Goal: Find specific page/section: Find specific page/section

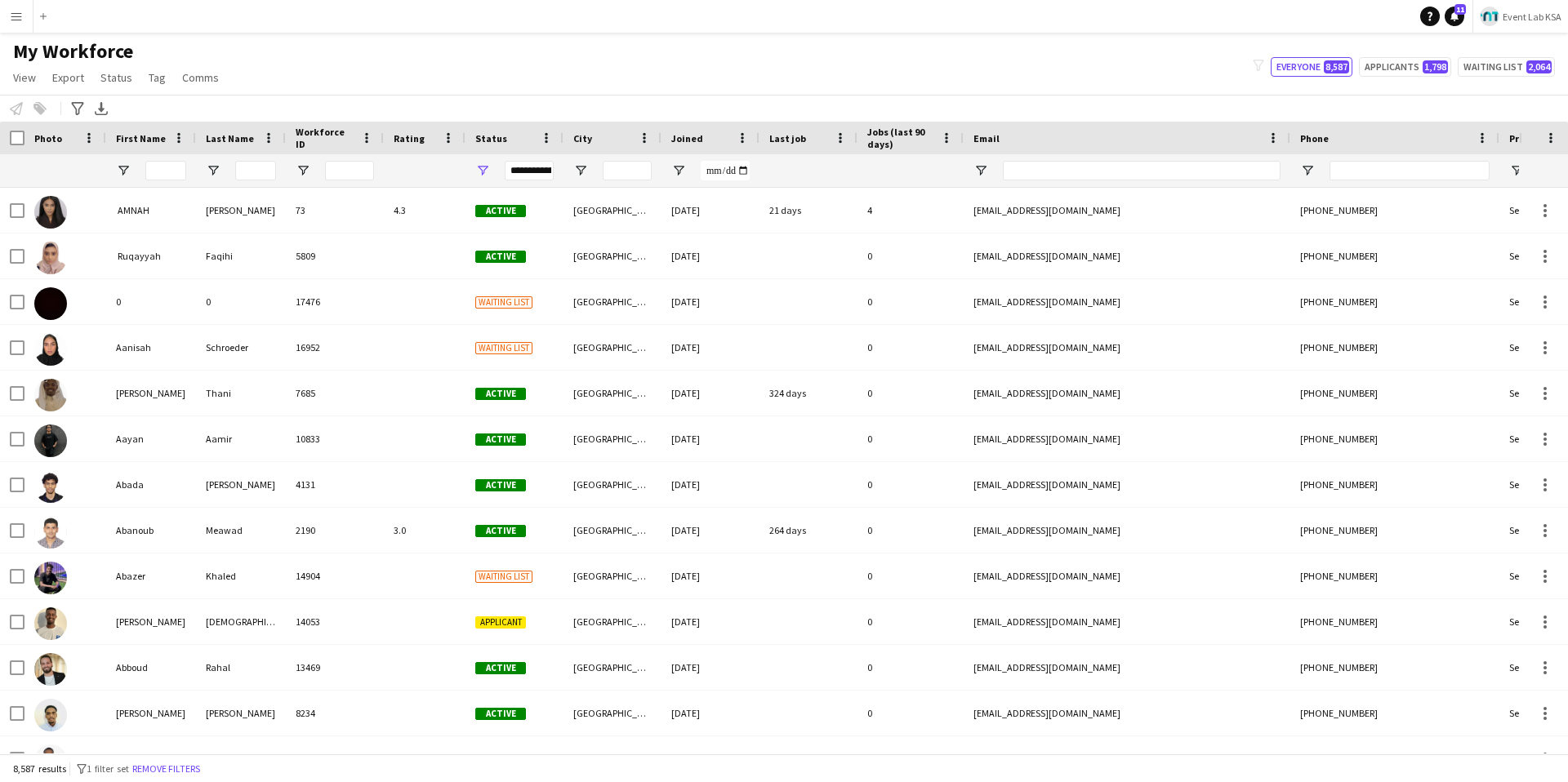
click at [1473, 13] on button "Event Lab KSA" at bounding box center [1520, 16] width 96 height 33
click at [1487, 108] on span "Event Lab [GEOGRAPHIC_DATA]" at bounding box center [1549, 107] width 131 height 14
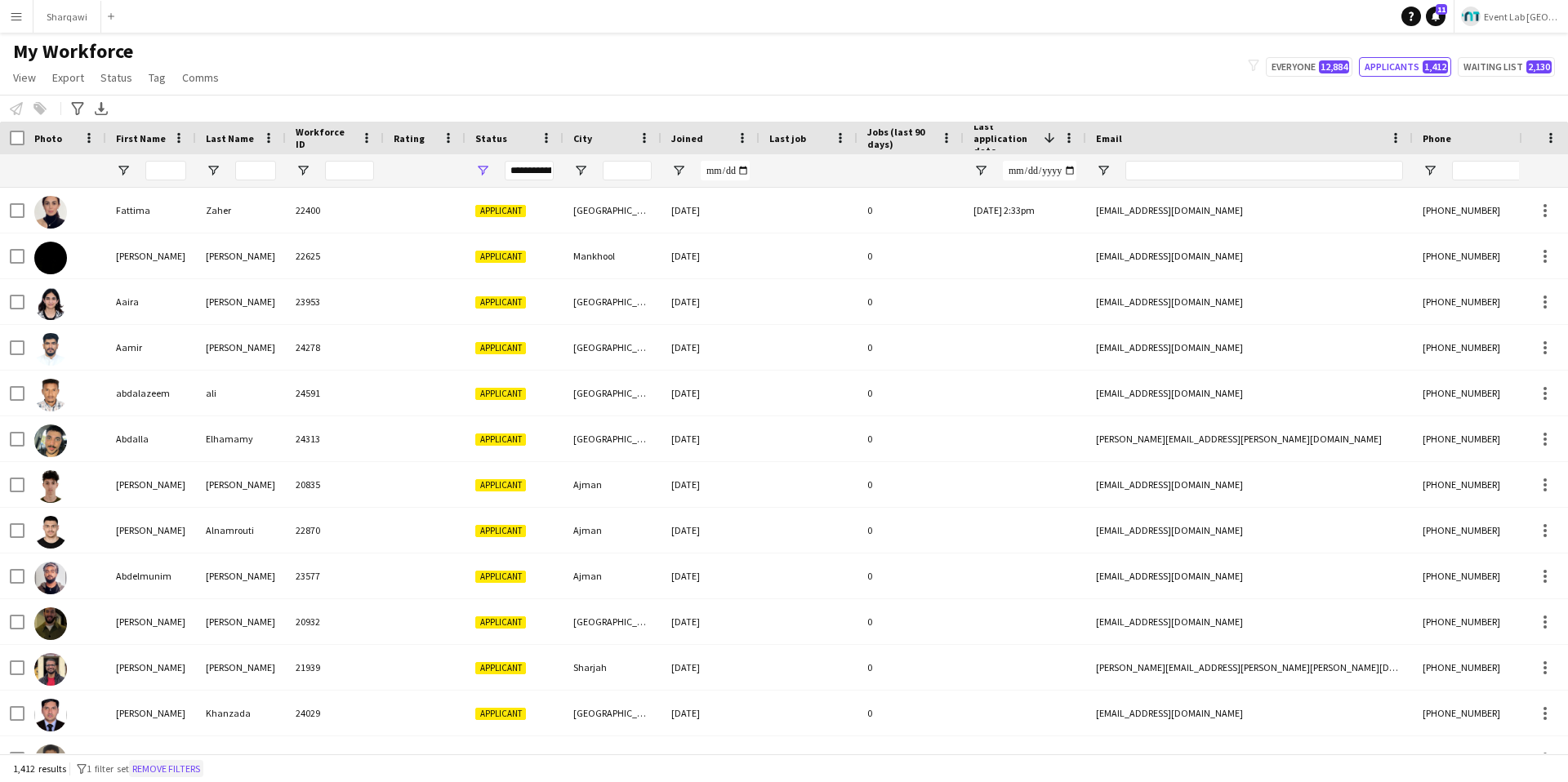
click at [177, 760] on button "Remove filters" at bounding box center [165, 769] width 74 height 18
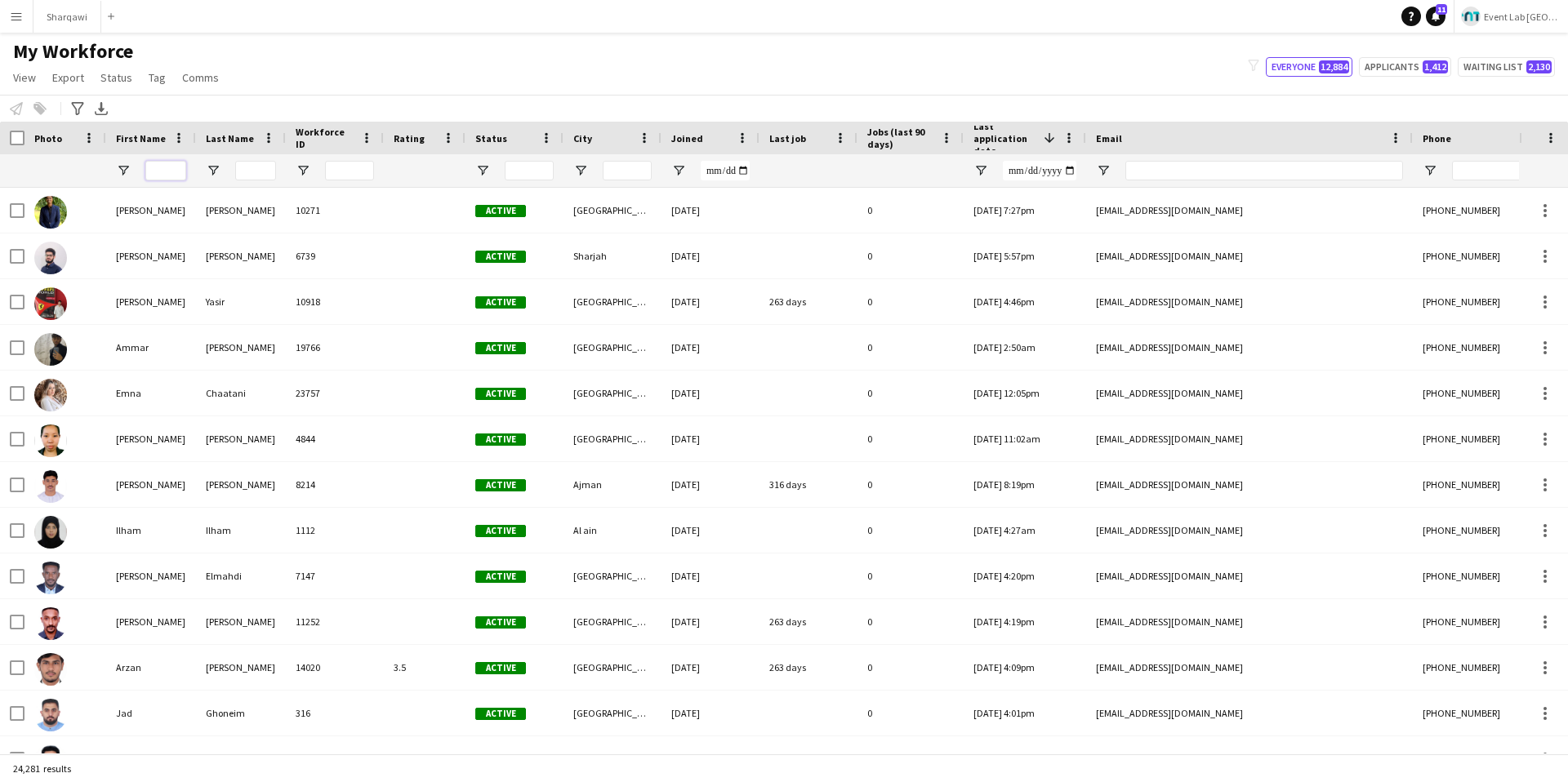
click at [152, 178] on input "First Name Filter Input" at bounding box center [165, 171] width 41 height 19
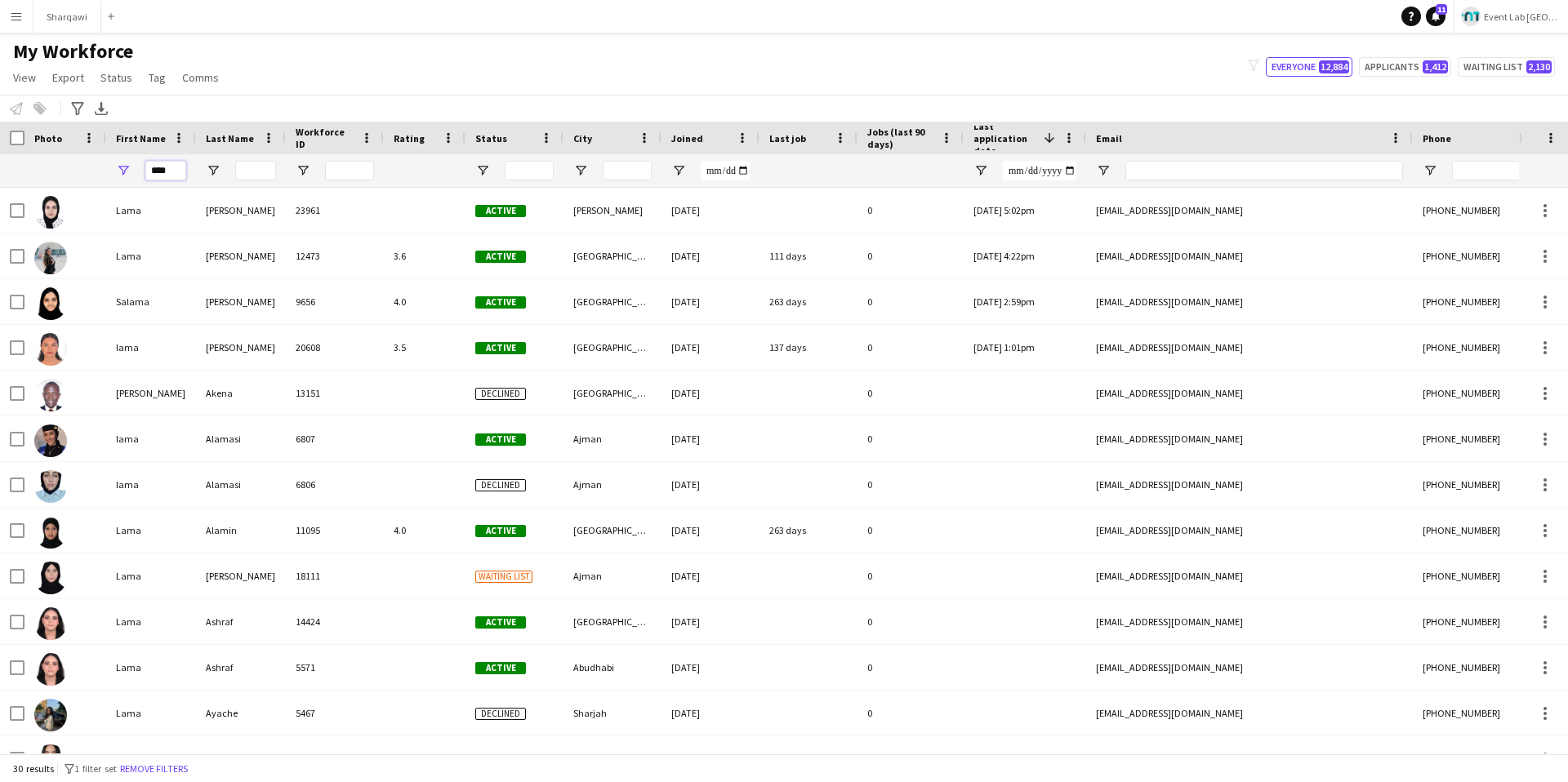
type input "****"
click at [249, 172] on input "Last Name Filter Input" at bounding box center [255, 171] width 41 height 19
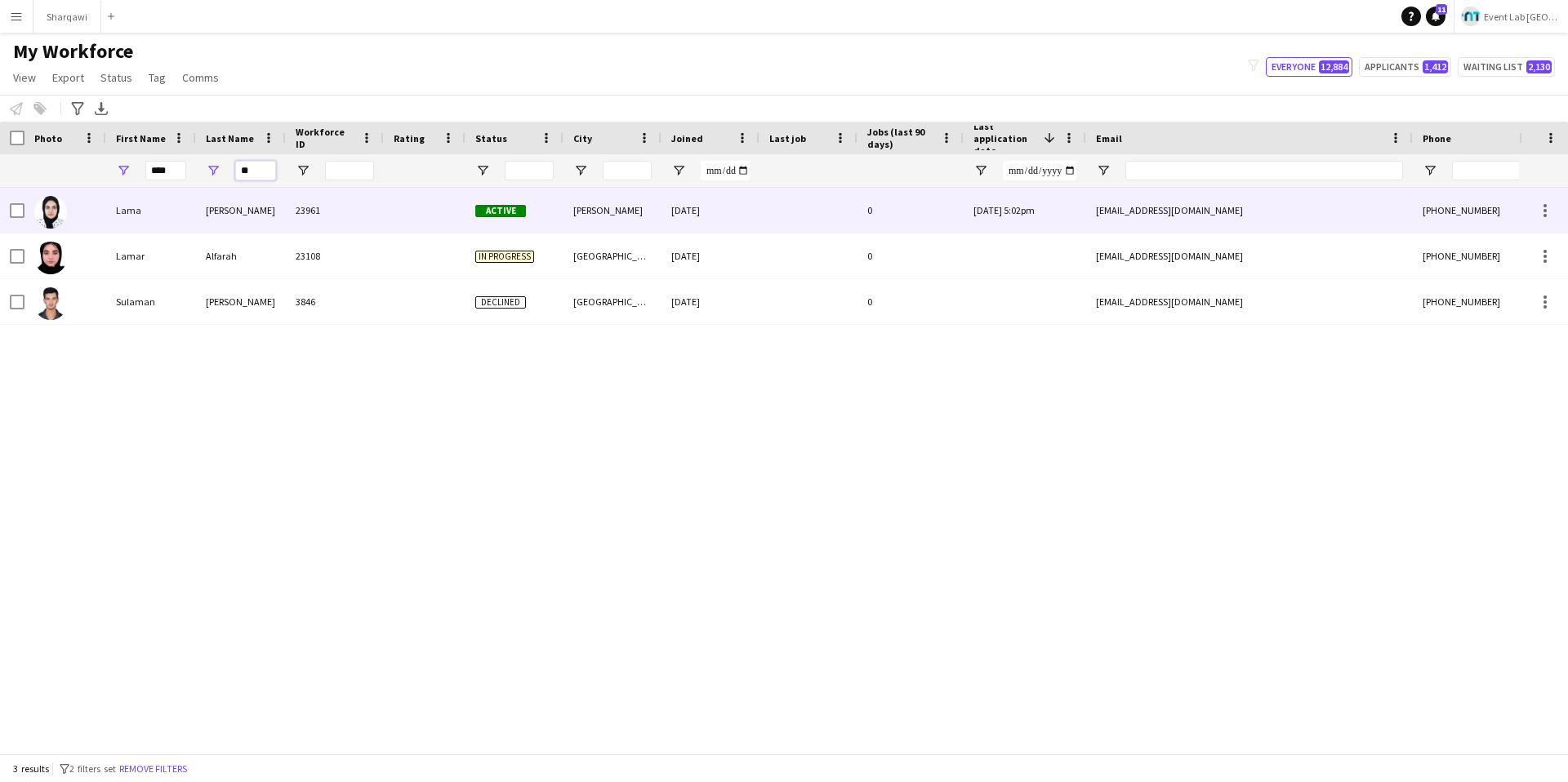
type input "**"
click at [442, 204] on div at bounding box center [424, 210] width 82 height 45
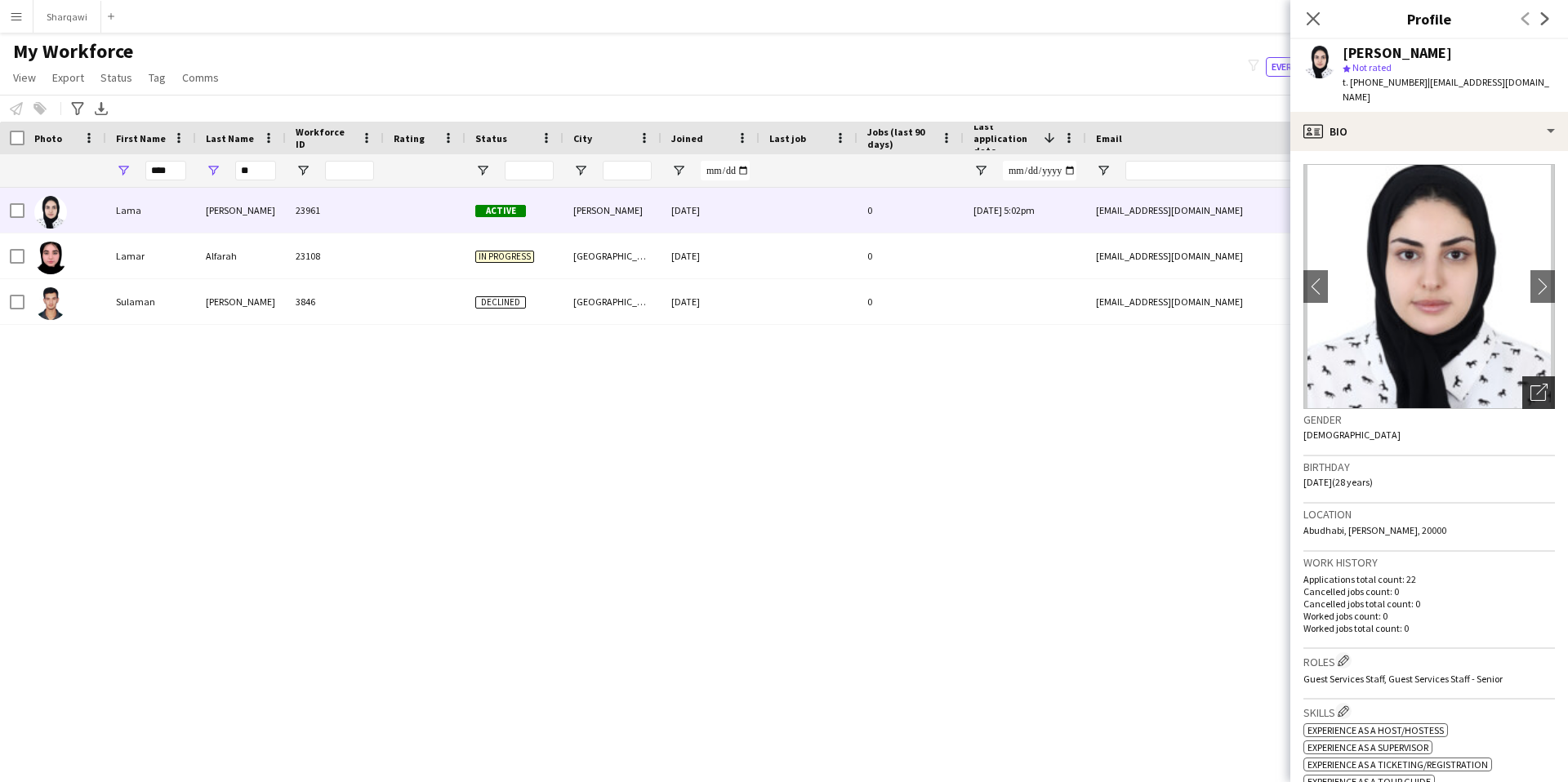
click at [1539, 376] on div "Open photos pop-in" at bounding box center [1538, 392] width 33 height 33
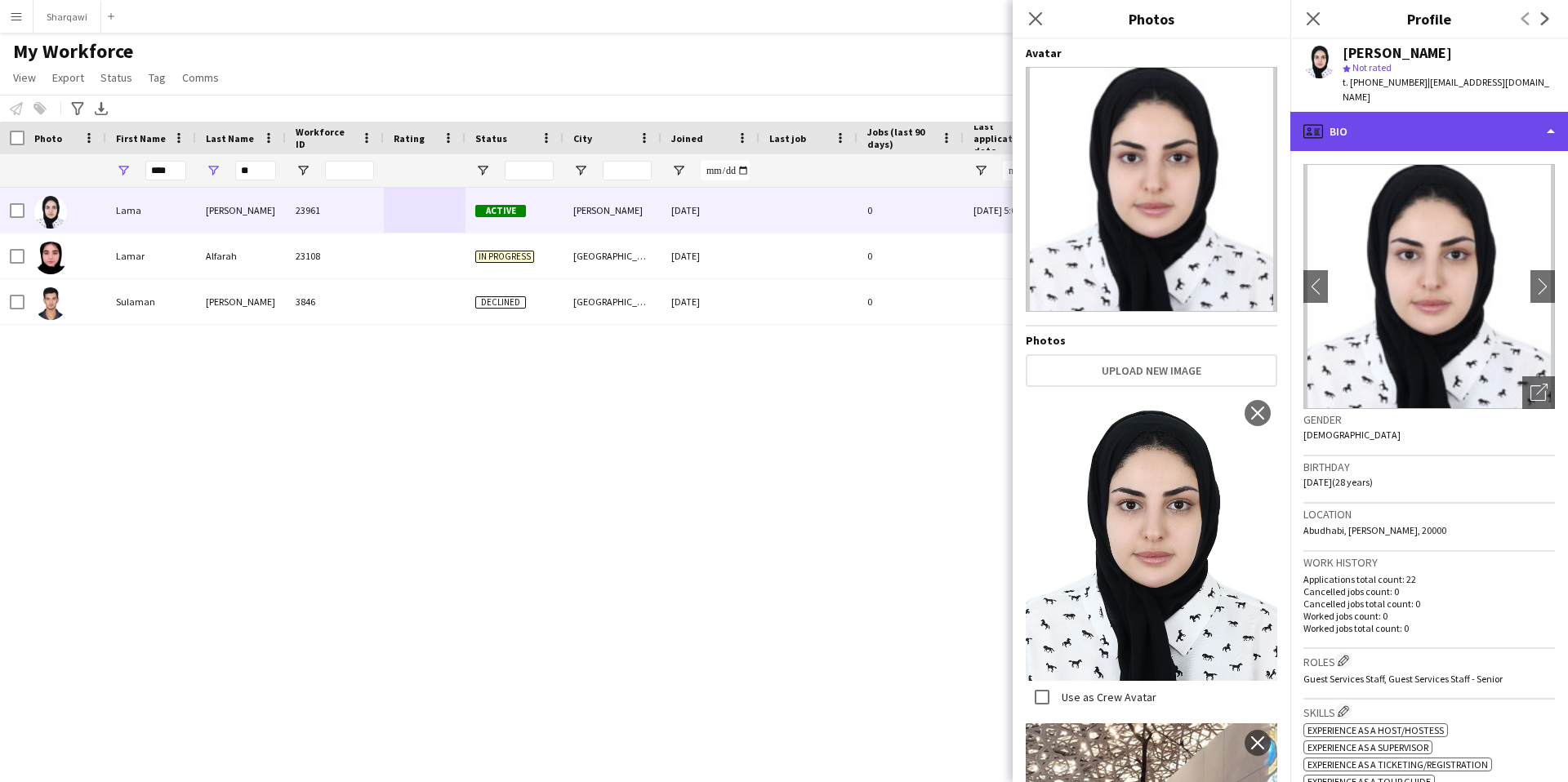
click at [1394, 121] on div "profile Bio" at bounding box center [1429, 131] width 277 height 39
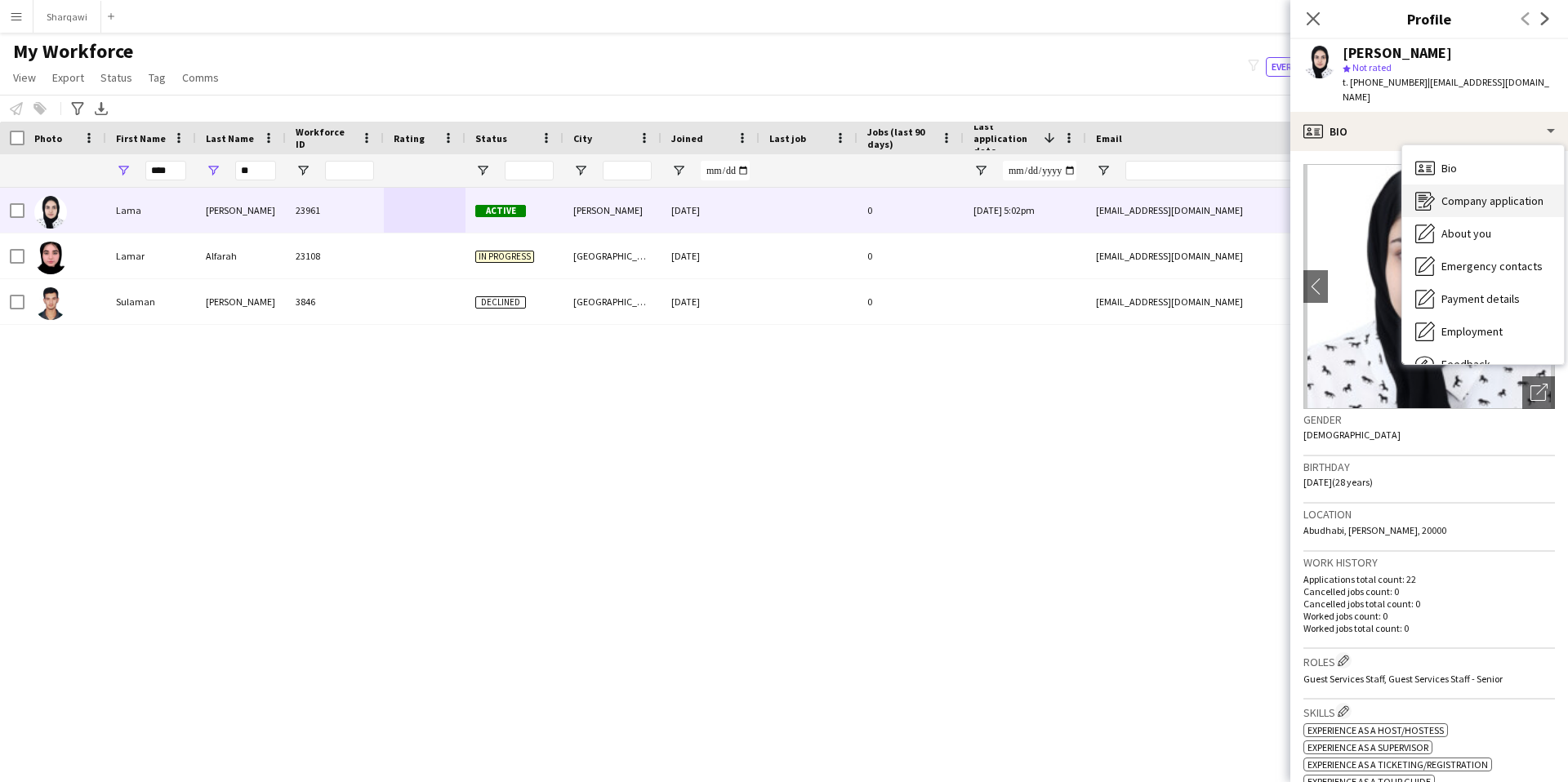
click at [1416, 184] on div "Company application Company application" at bounding box center [1483, 201] width 161 height 33
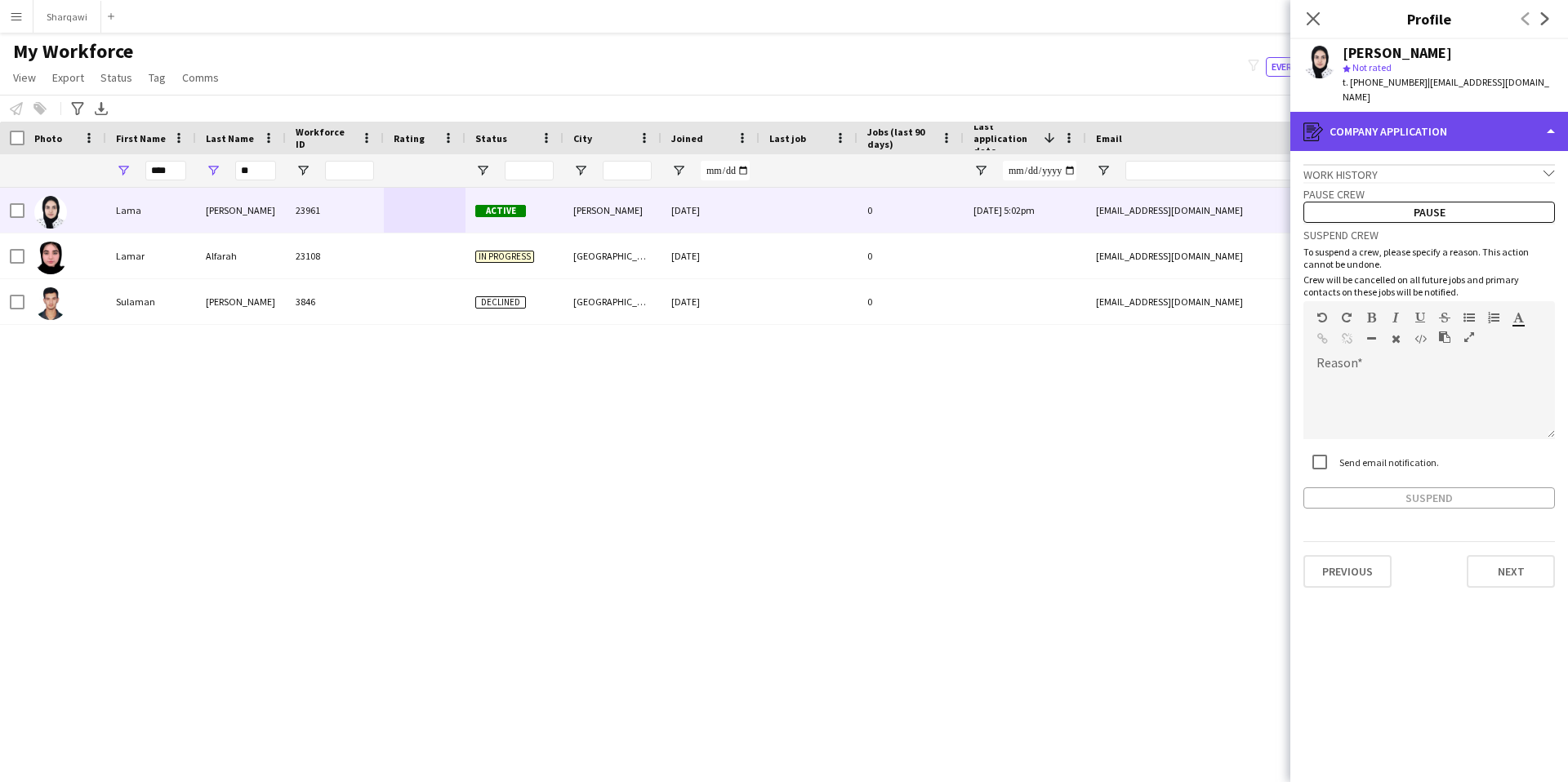
click at [1387, 123] on div "register Company application" at bounding box center [1429, 131] width 277 height 39
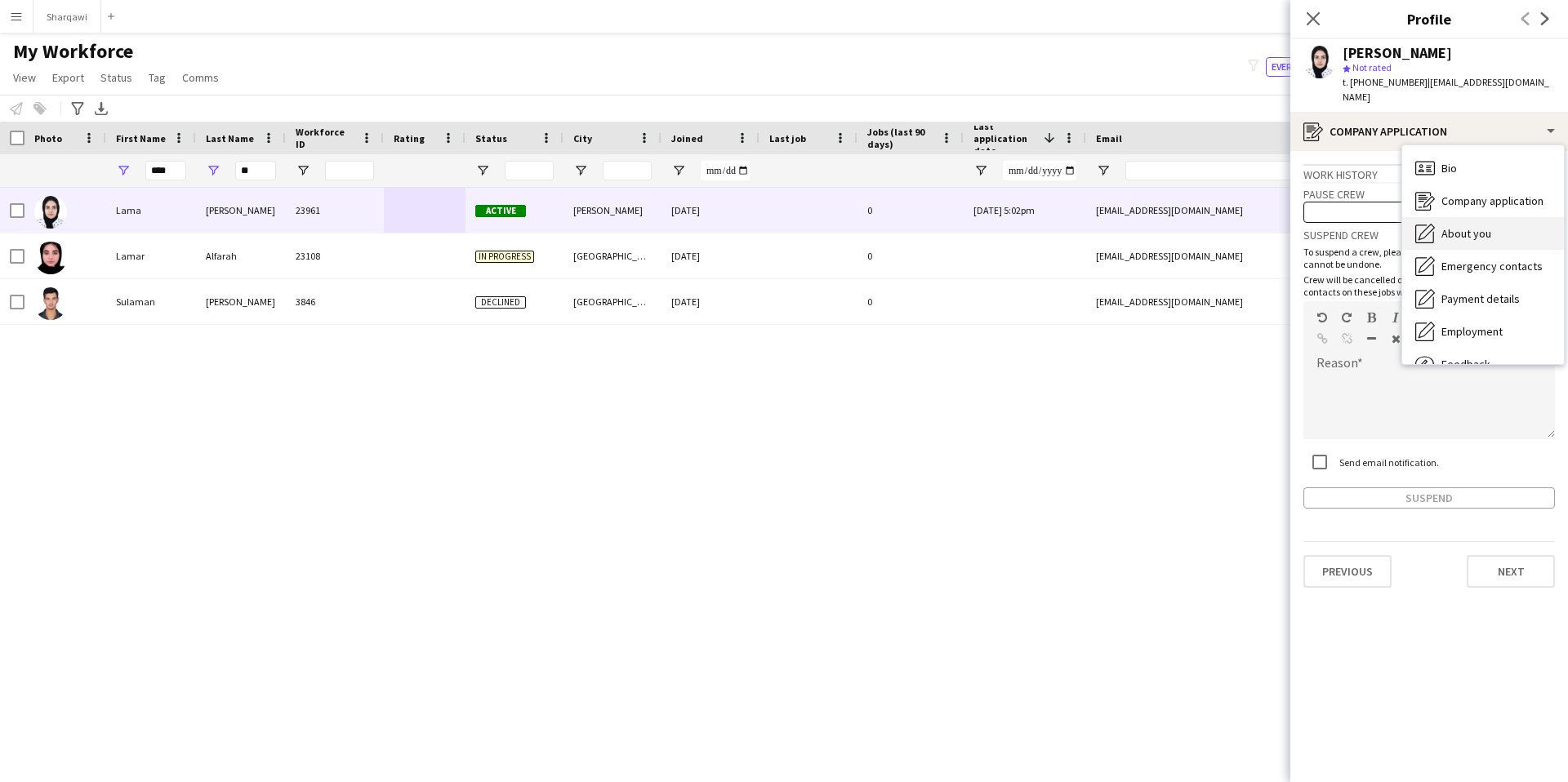
click at [1454, 217] on div "About you About you" at bounding box center [1483, 233] width 161 height 33
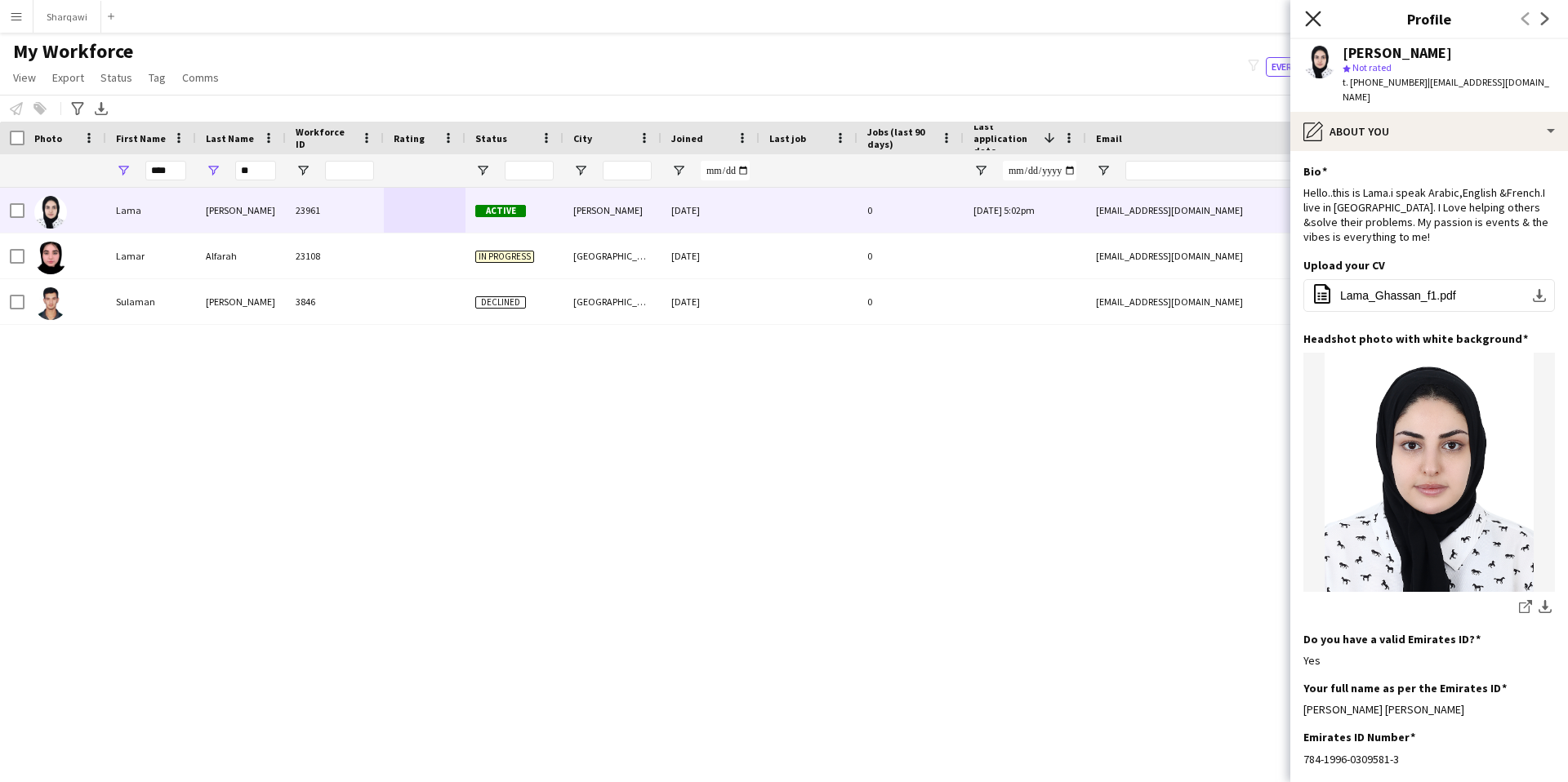
click at [1308, 23] on icon at bounding box center [1313, 18] width 15 height 15
